Goal: Task Accomplishment & Management: Manage account settings

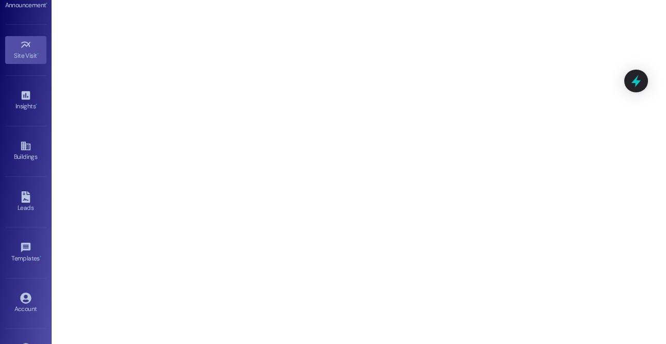
scroll to position [146, 0]
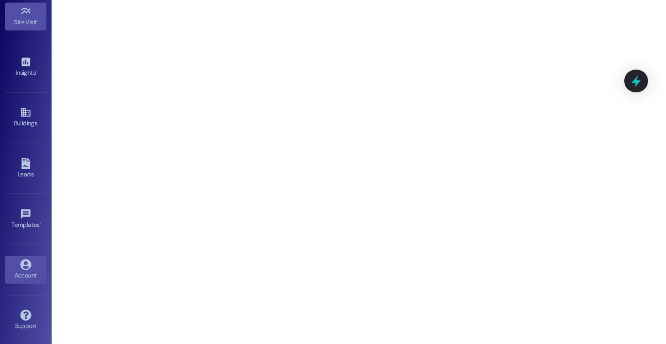
click at [22, 270] on div "Account" at bounding box center [26, 275] width 52 height 10
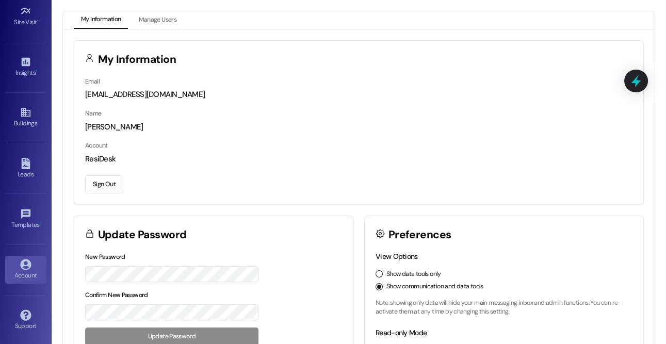
click at [102, 184] on button "Sign Out" at bounding box center [104, 184] width 38 height 18
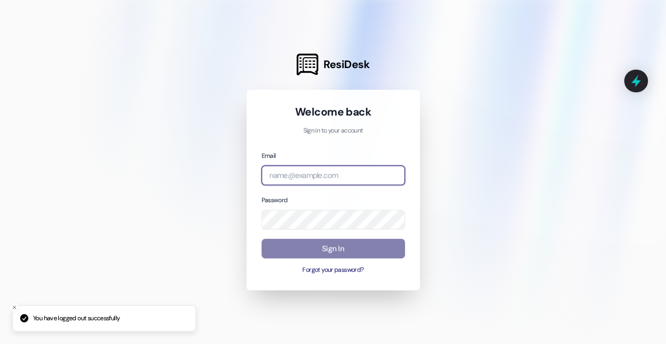
click at [295, 178] on input "email" at bounding box center [332, 176] width 143 height 20
type input "[EMAIL_ADDRESS][DOMAIN_NAME]"
